Goal: Information Seeking & Learning: Learn about a topic

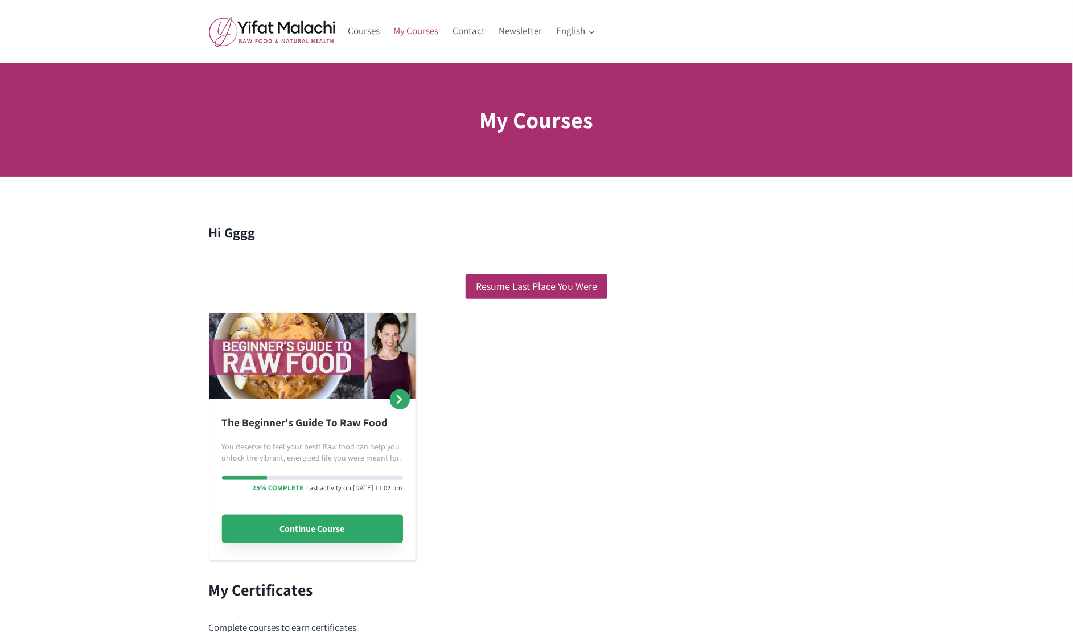
click at [313, 529] on link "Continue Course" at bounding box center [312, 528] width 181 height 28
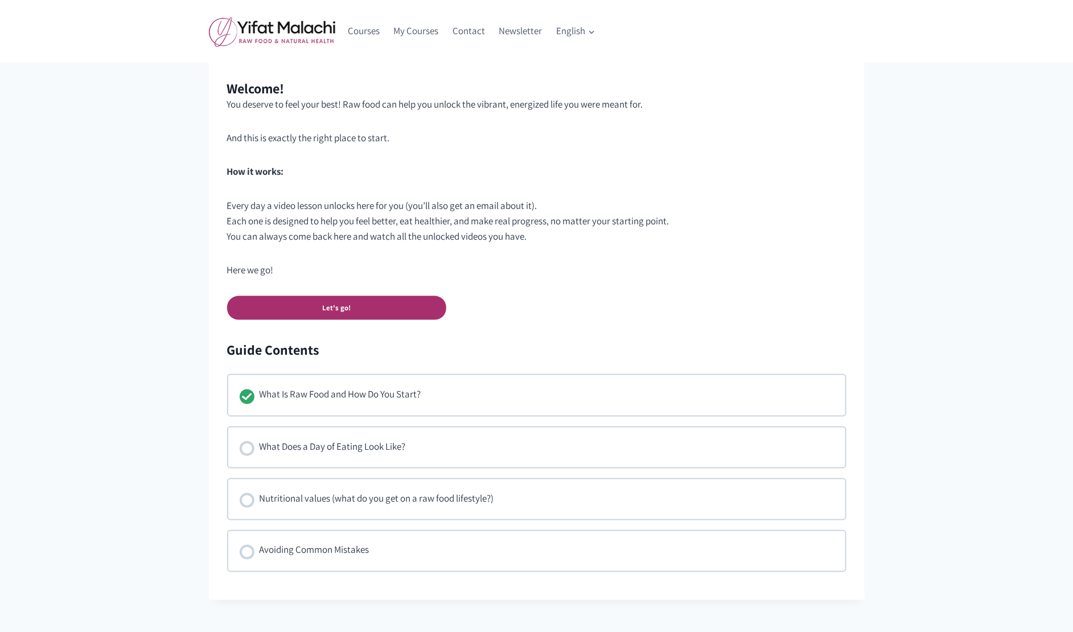
scroll to position [430, 0]
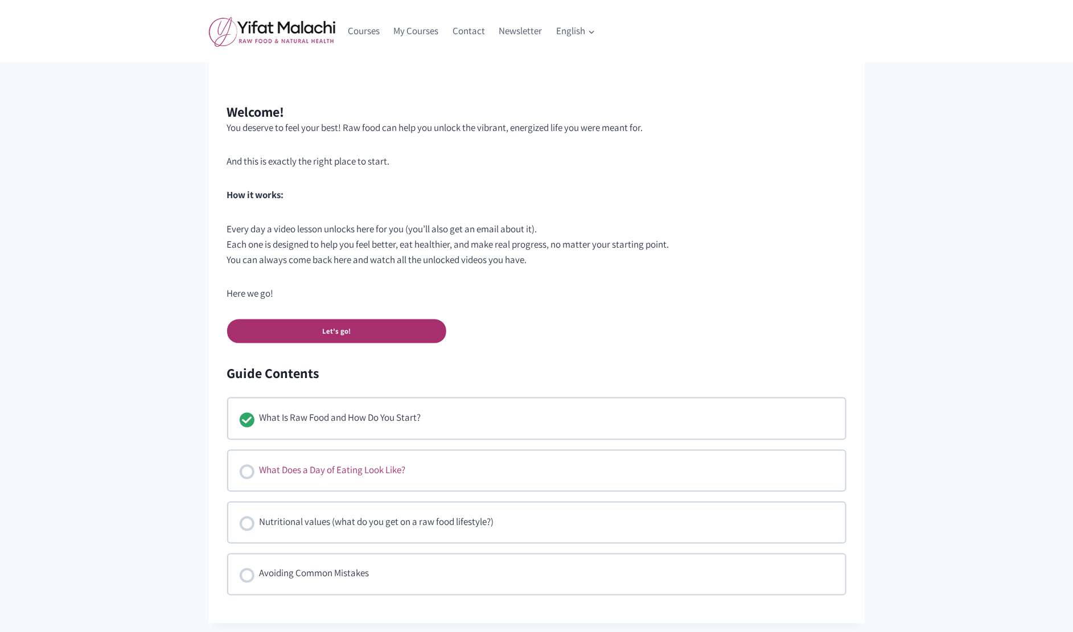
click at [351, 469] on div "What Does a Day of Eating Look Like?" at bounding box center [332, 470] width 146 height 17
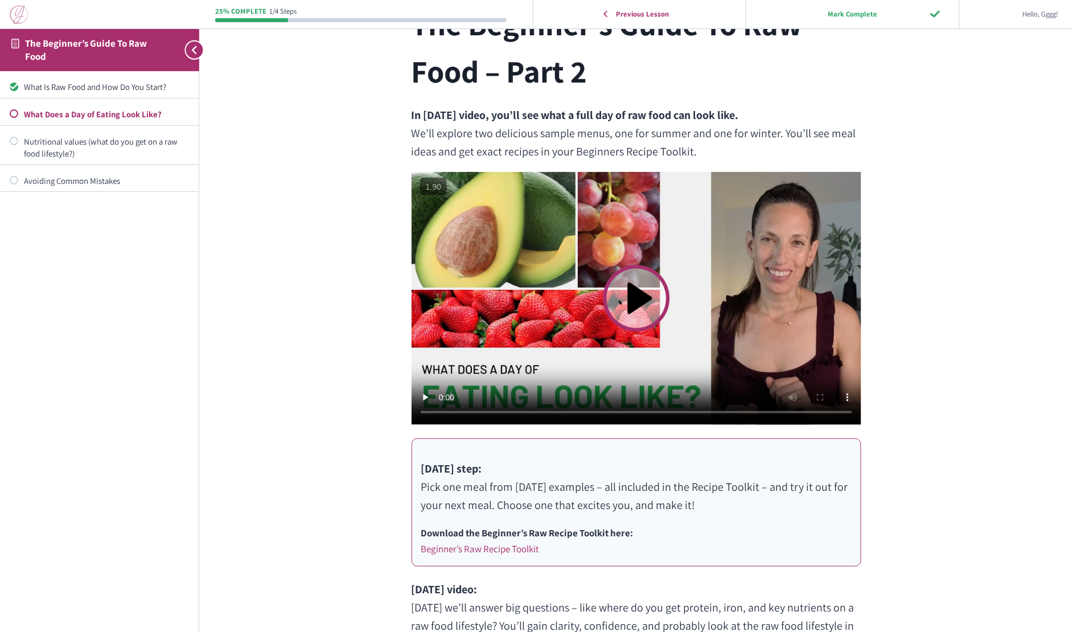
scroll to position [202, 0]
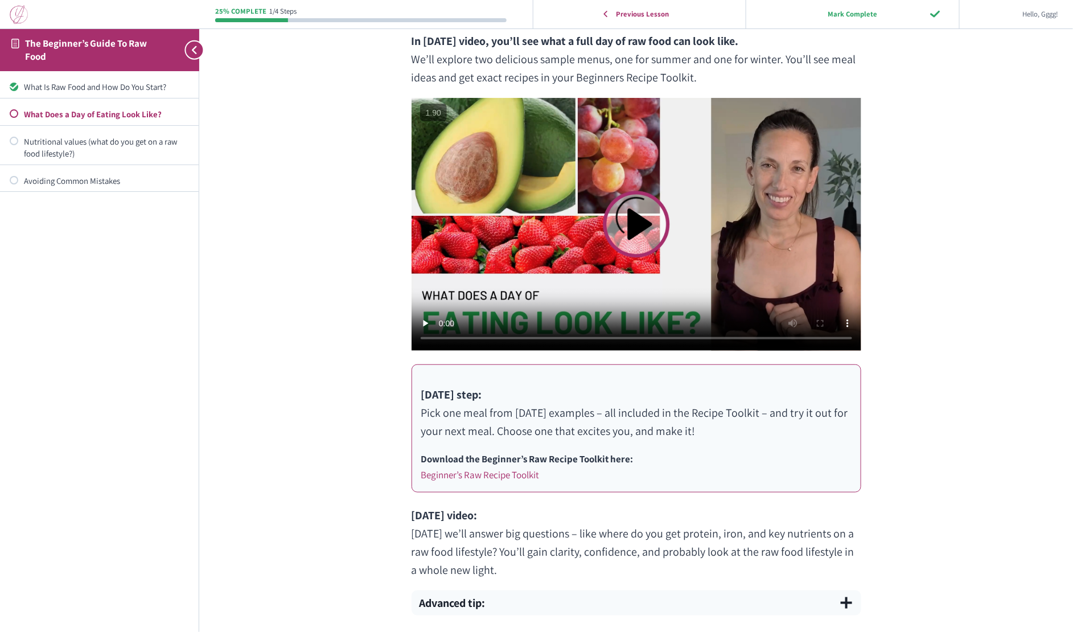
click at [626, 233] on video at bounding box center [636, 224] width 450 height 253
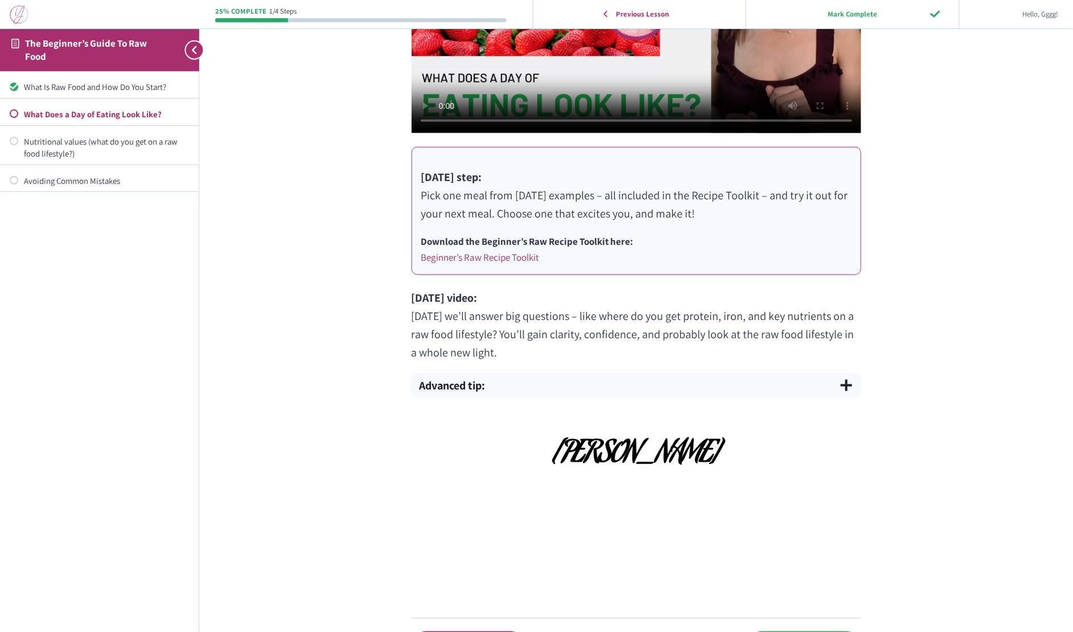
scroll to position [503, 0]
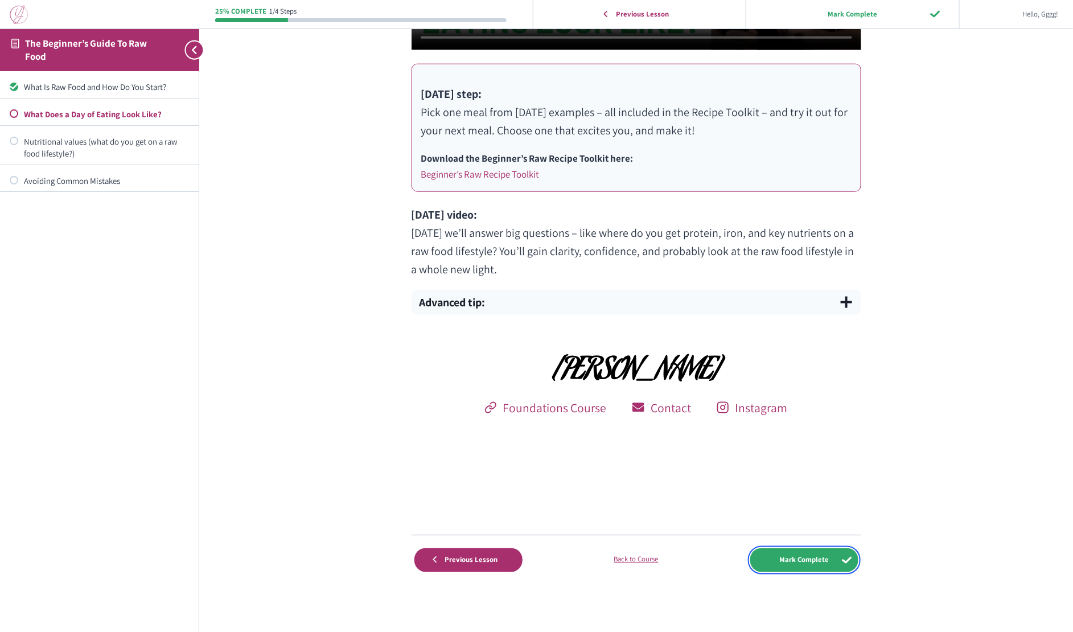
click at [807, 566] on input "Mark Complete" at bounding box center [804, 559] width 108 height 23
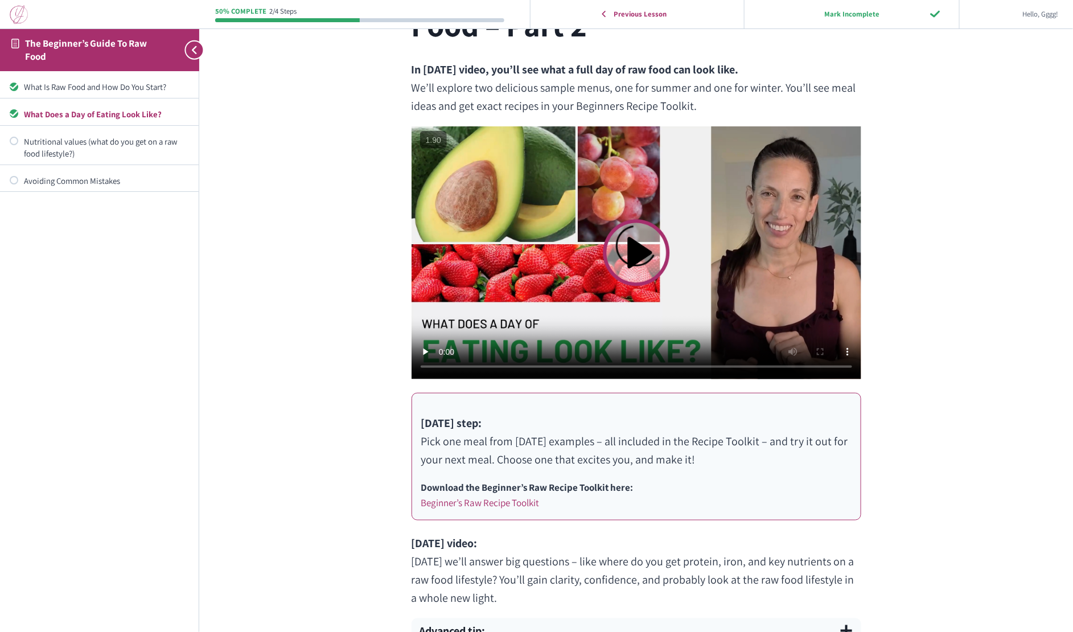
scroll to position [263, 0]
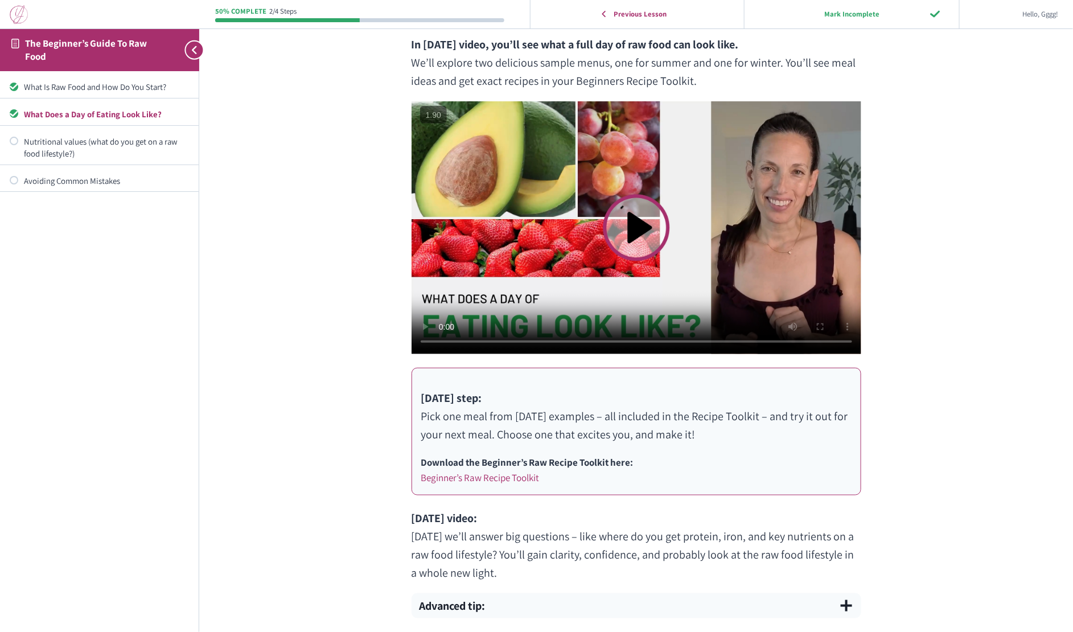
click at [644, 233] on video at bounding box center [636, 227] width 450 height 253
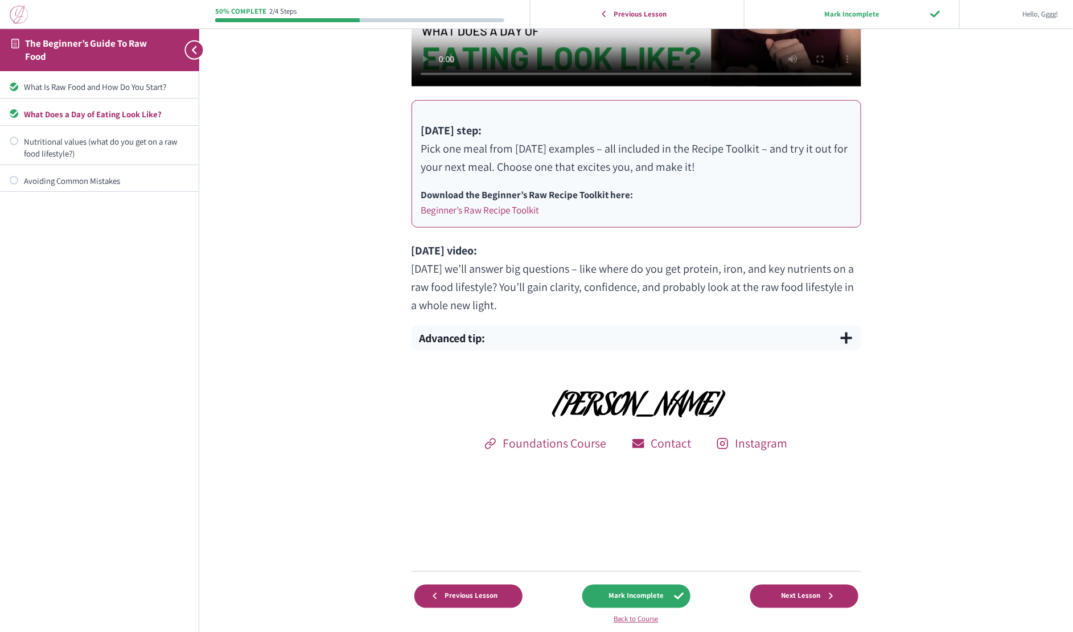
scroll to position [583, 0]
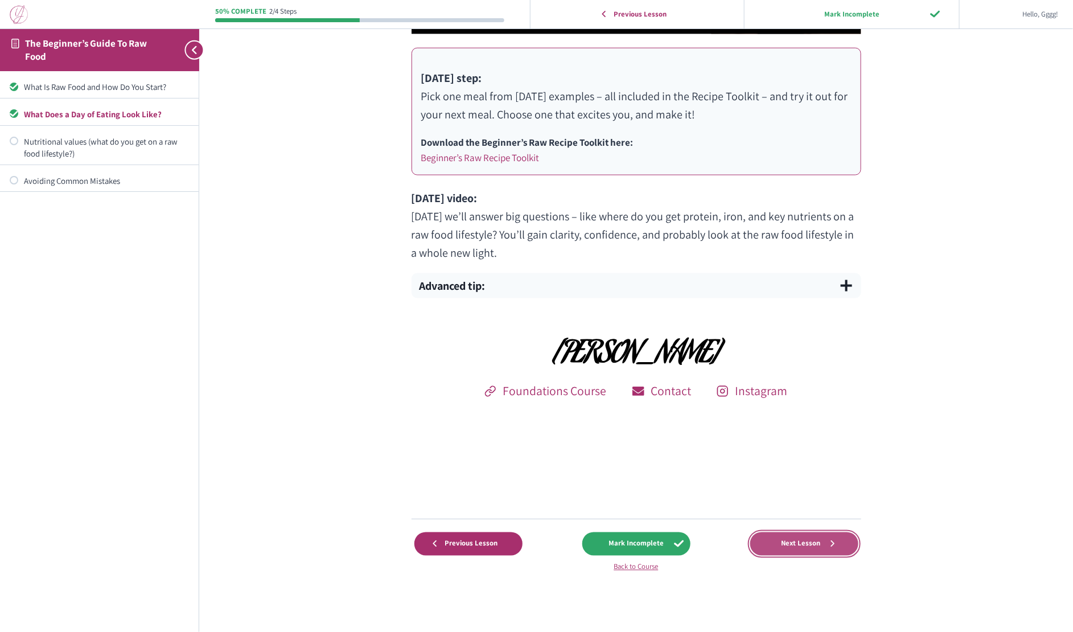
click at [813, 539] on span "Next Lesson" at bounding box center [801, 543] width 54 height 9
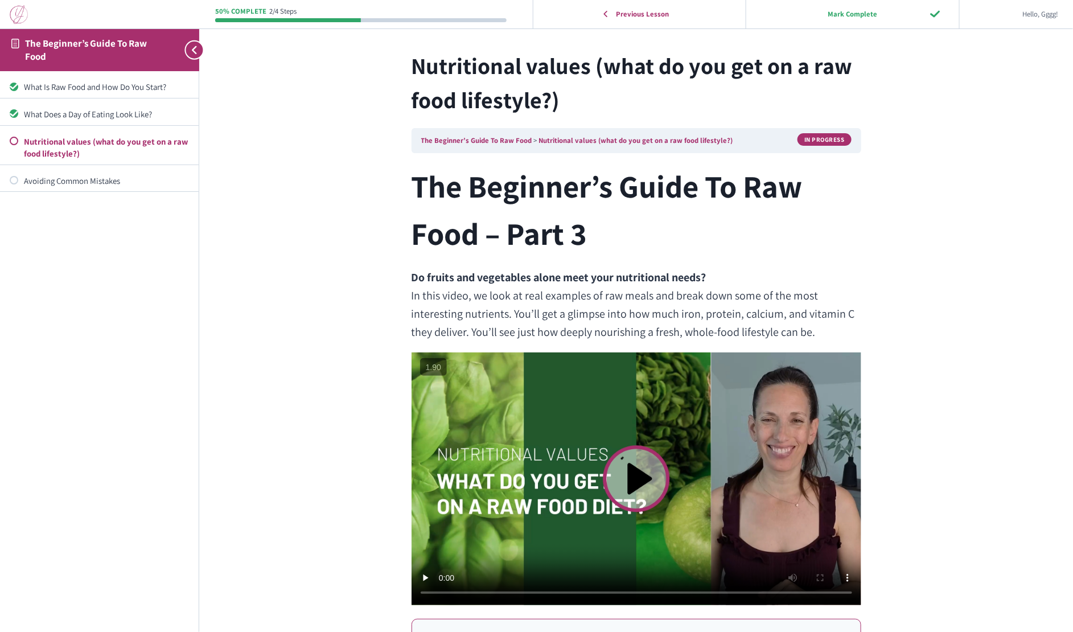
click at [628, 487] on video at bounding box center [636, 478] width 450 height 253
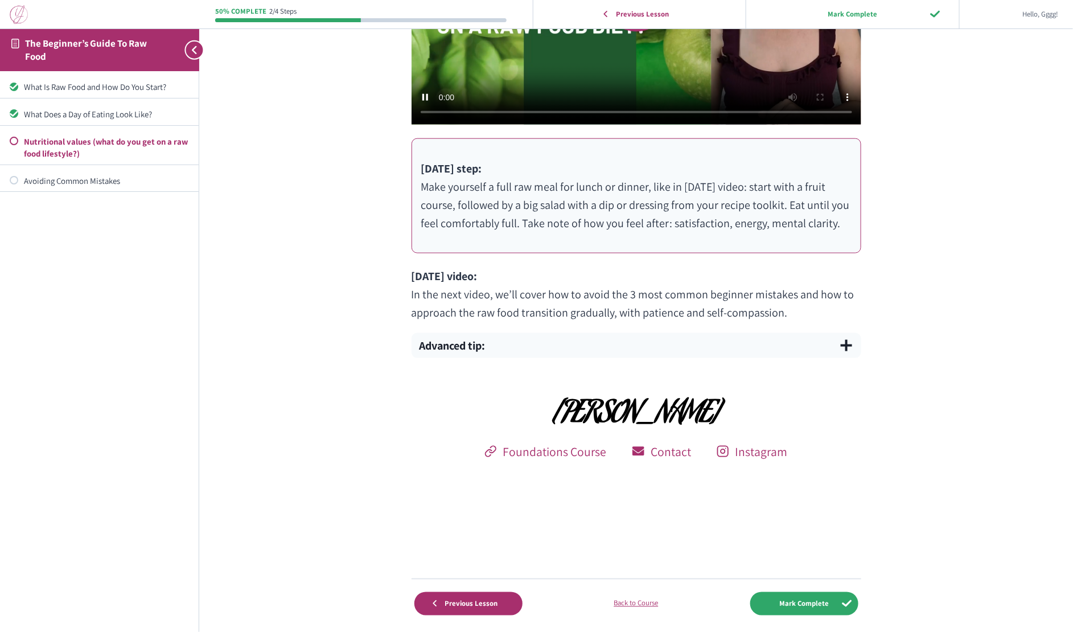
scroll to position [524, 0]
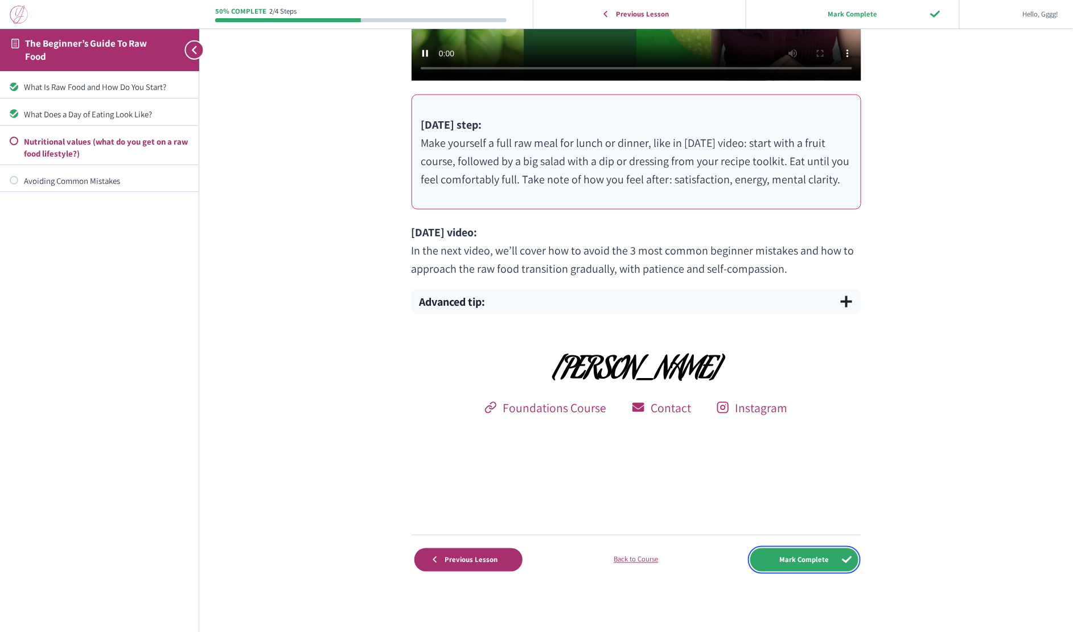
click at [801, 561] on input "Mark Complete" at bounding box center [804, 559] width 108 height 23
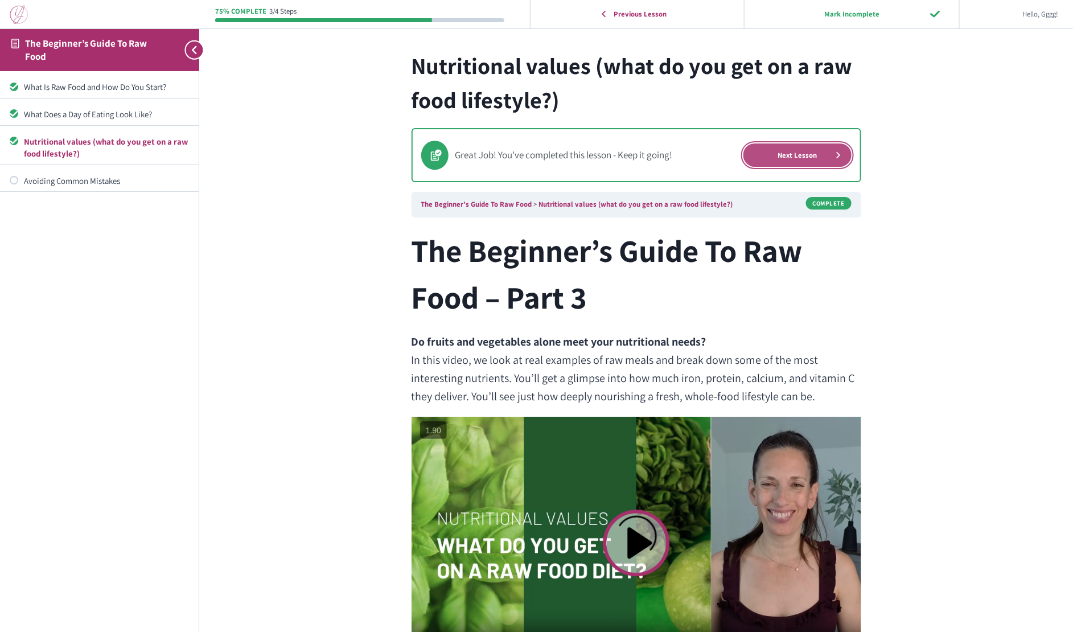
click at [812, 155] on link "Next Lesson" at bounding box center [797, 154] width 108 height 23
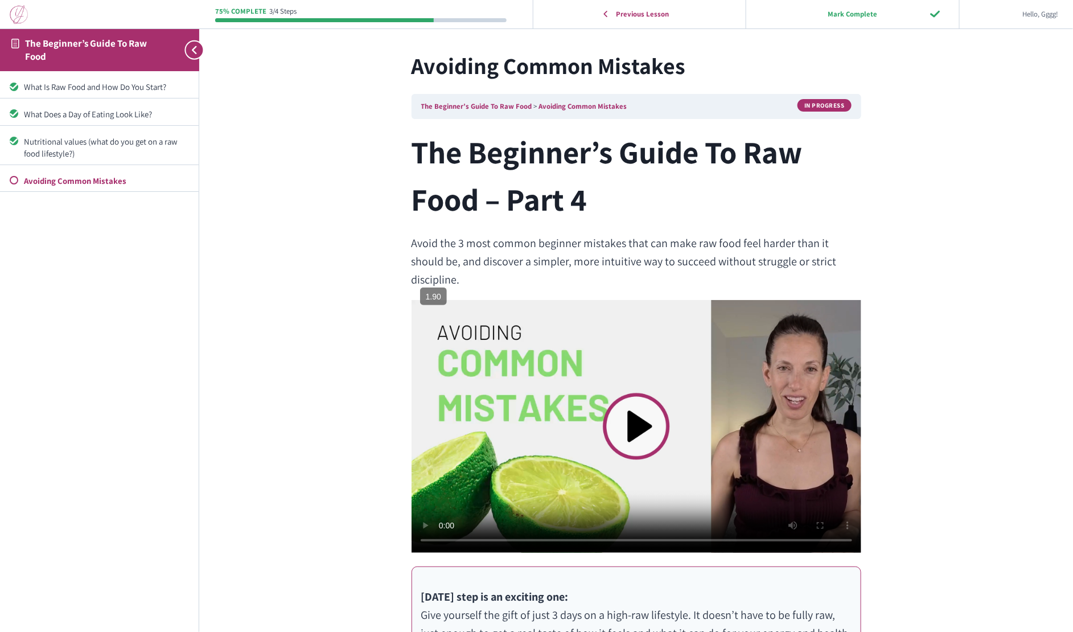
click at [637, 397] on video at bounding box center [636, 426] width 450 height 253
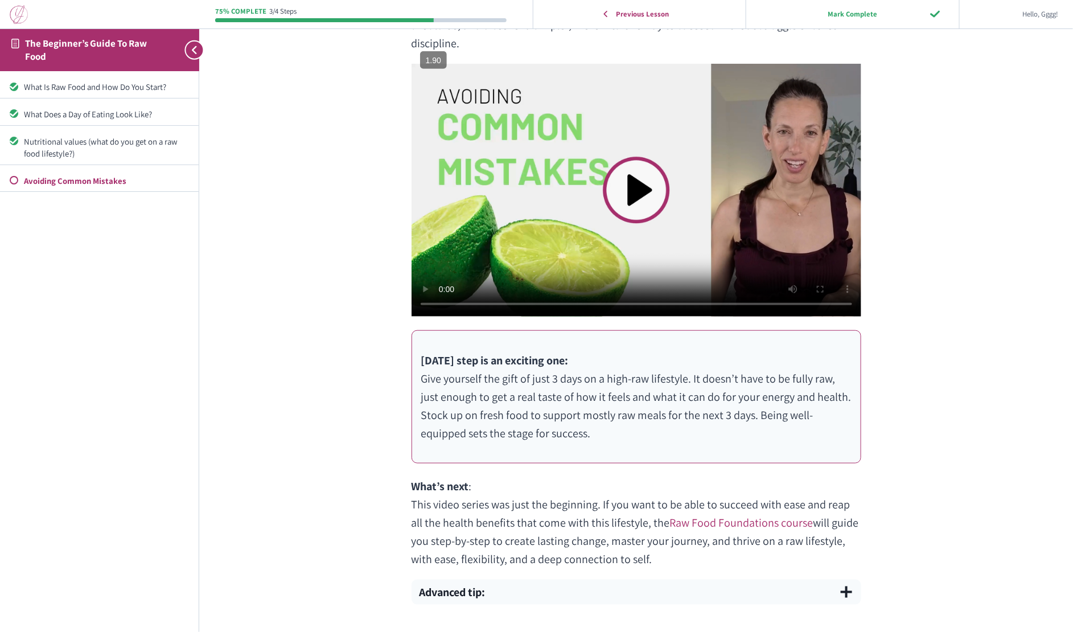
scroll to position [508, 0]
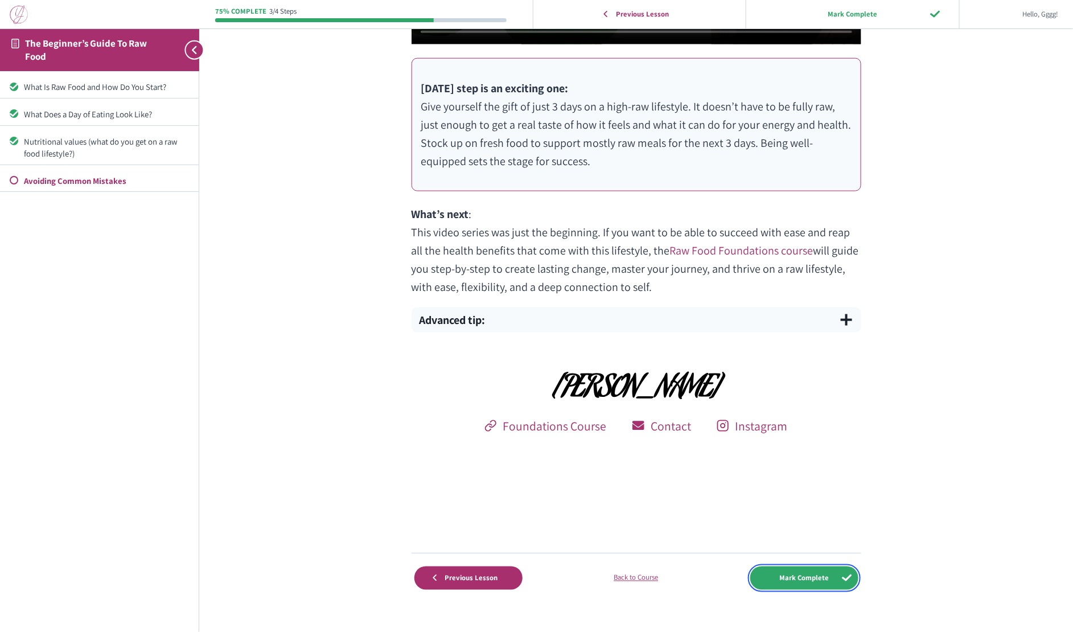
click at [804, 566] on input "Mark Complete" at bounding box center [804, 577] width 108 height 23
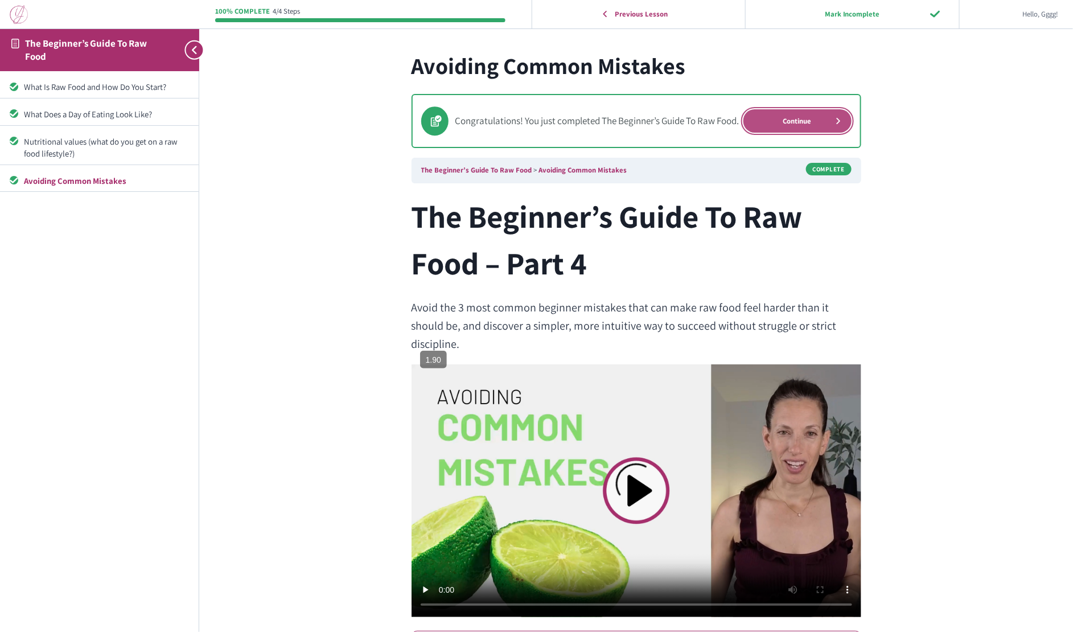
click at [806, 118] on link "Continue" at bounding box center [797, 120] width 108 height 23
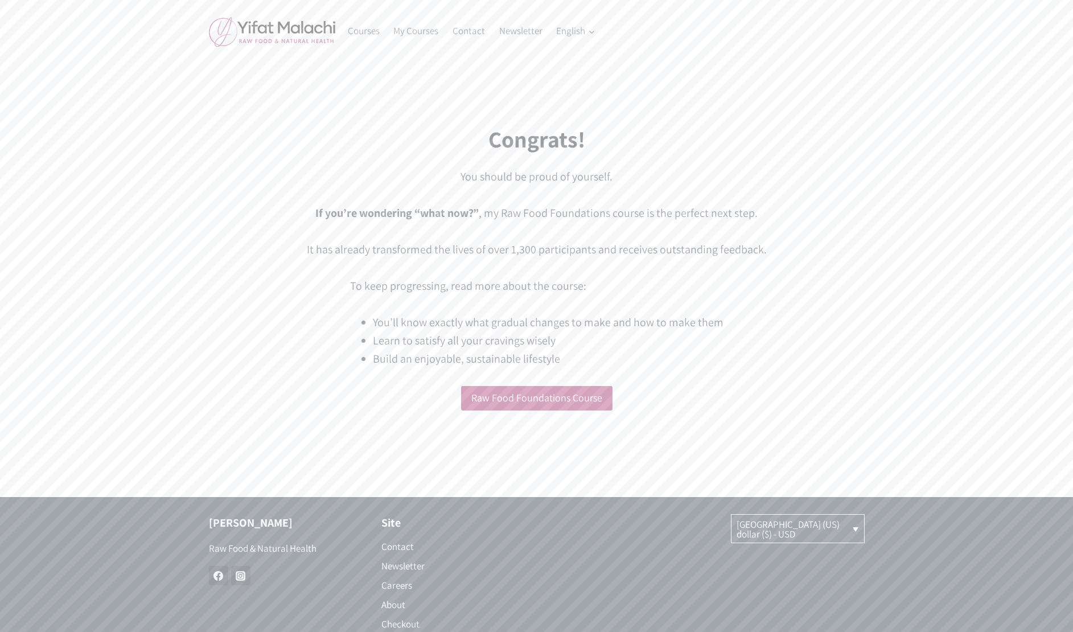
scroll to position [19, 0]
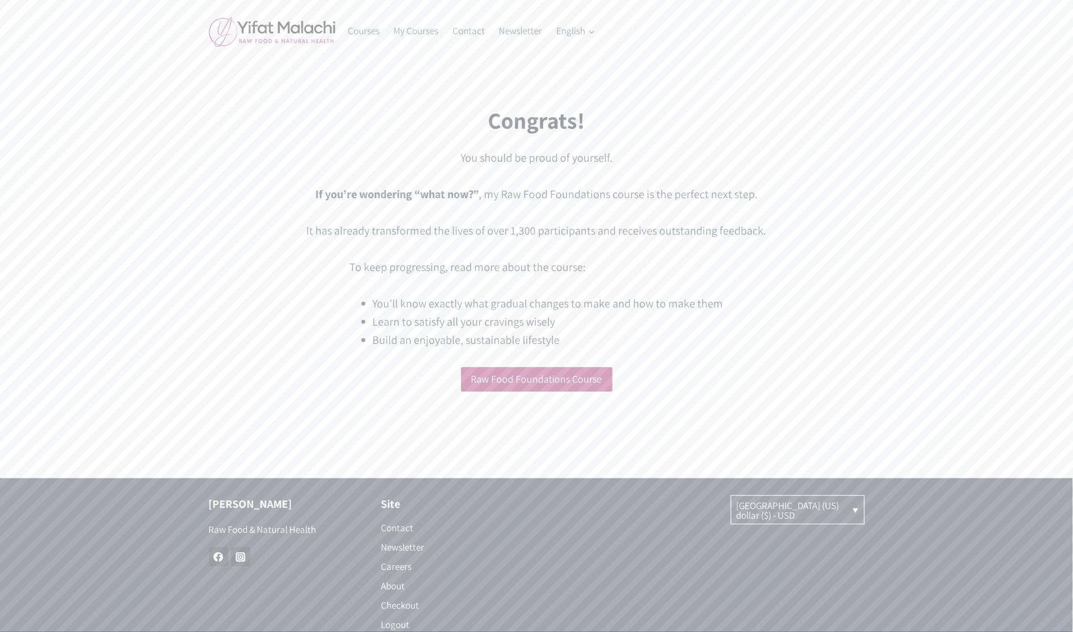
click at [313, 271] on div "To keep progressing, read more about the course: You’ll know exactly what gradu…" at bounding box center [537, 303] width 656 height 91
